Goal: Find contact information: Find contact information

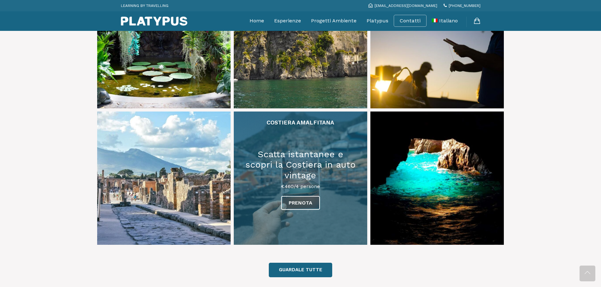
scroll to position [221, 0]
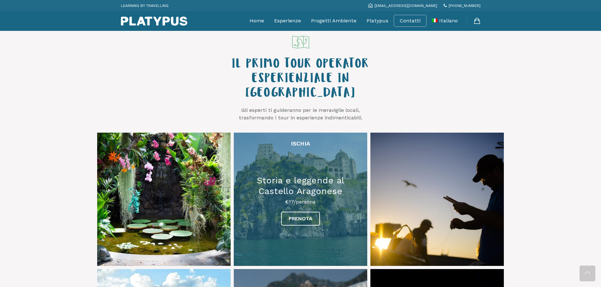
click at [250, 203] on link at bounding box center [300, 199] width 133 height 133
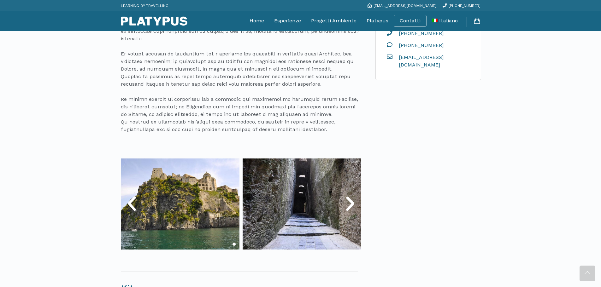
scroll to position [252, 0]
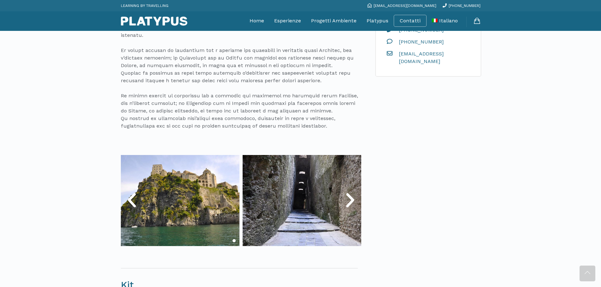
click at [345, 204] on icon "Next slide" at bounding box center [350, 200] width 19 height 19
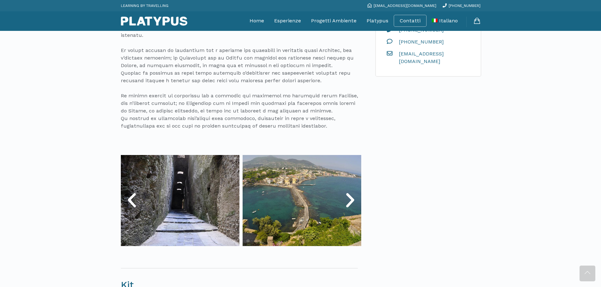
click at [345, 204] on icon "Next slide" at bounding box center [350, 200] width 19 height 19
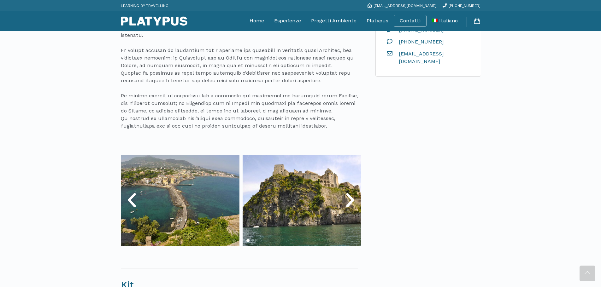
click at [345, 204] on icon "Next slide" at bounding box center [350, 200] width 19 height 19
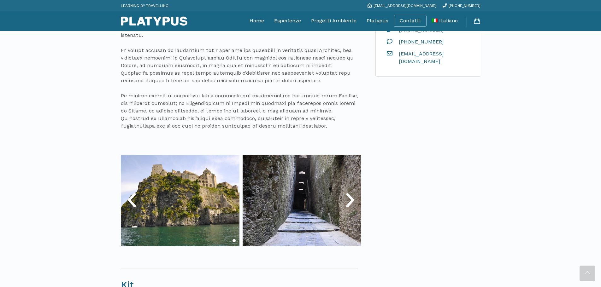
click at [345, 204] on icon "Next slide" at bounding box center [350, 200] width 19 height 19
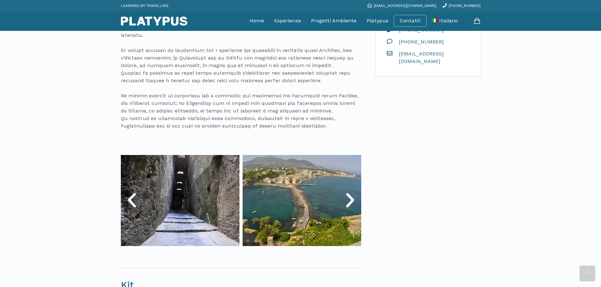
click at [345, 204] on icon "Next slide" at bounding box center [350, 200] width 19 height 19
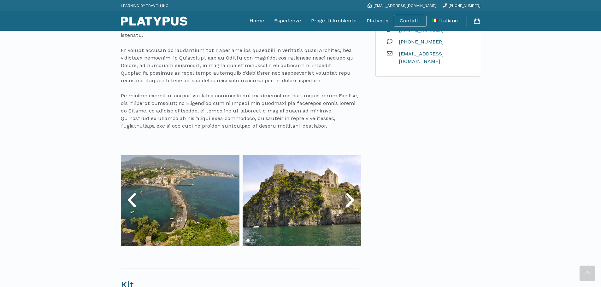
click at [345, 204] on icon "Next slide" at bounding box center [350, 200] width 19 height 19
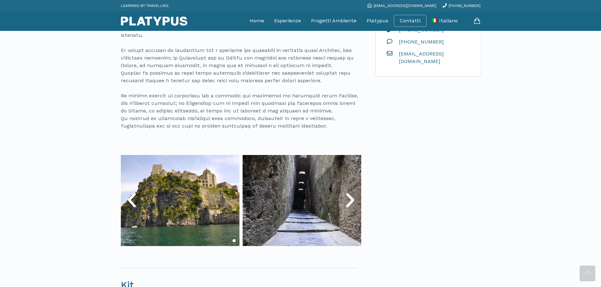
click at [345, 204] on icon "Next slide" at bounding box center [350, 200] width 19 height 19
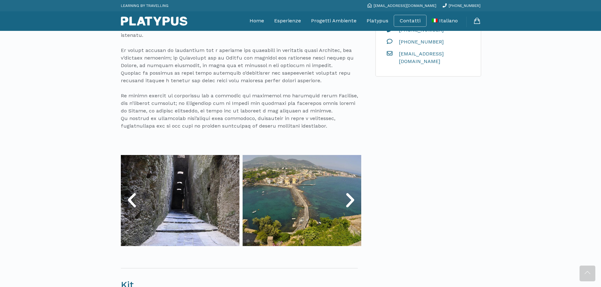
click at [345, 204] on icon "Next slide" at bounding box center [350, 200] width 19 height 19
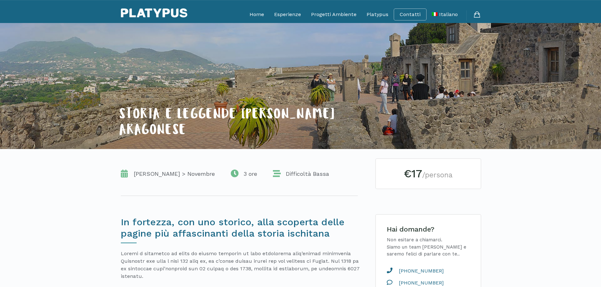
scroll to position [0, 0]
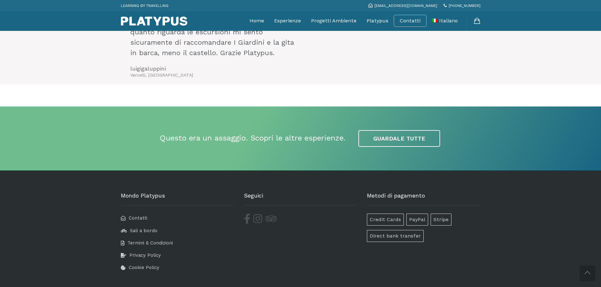
scroll to position [1449, 0]
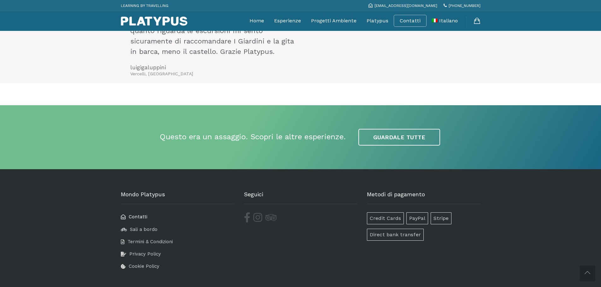
click at [135, 214] on span "Contatti" at bounding box center [138, 217] width 19 height 6
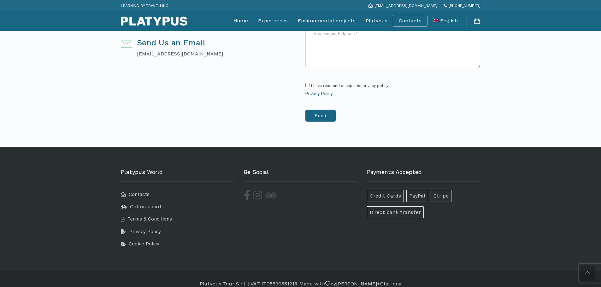
scroll to position [279, 0]
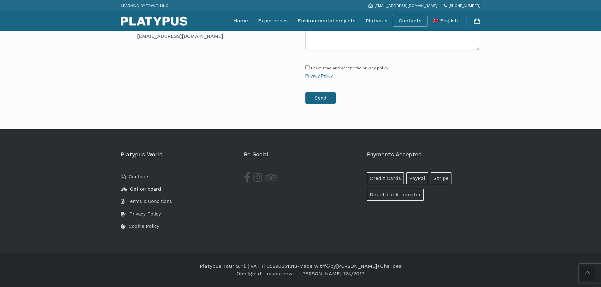
click at [142, 189] on span "Get on board" at bounding box center [145, 189] width 31 height 6
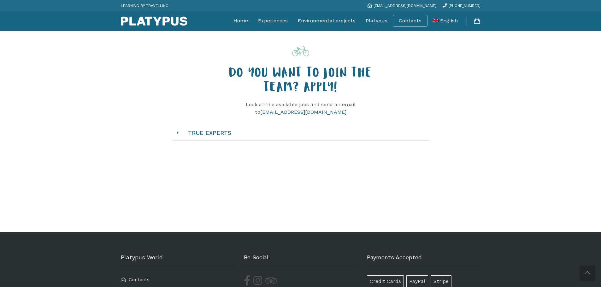
scroll to position [636, 0]
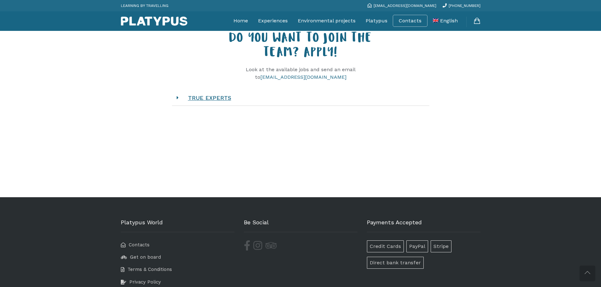
click at [208, 108] on link "TRUE EXPERTS" at bounding box center [210, 97] width 56 height 19
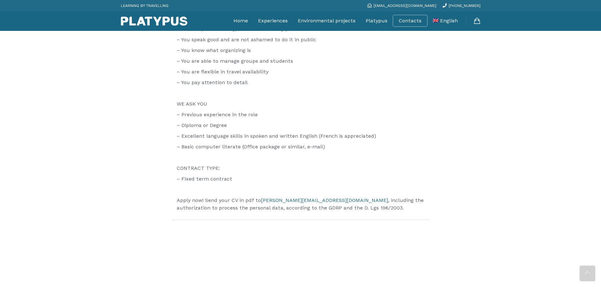
scroll to position [951, 0]
